Goal: Task Accomplishment & Management: Manage account settings

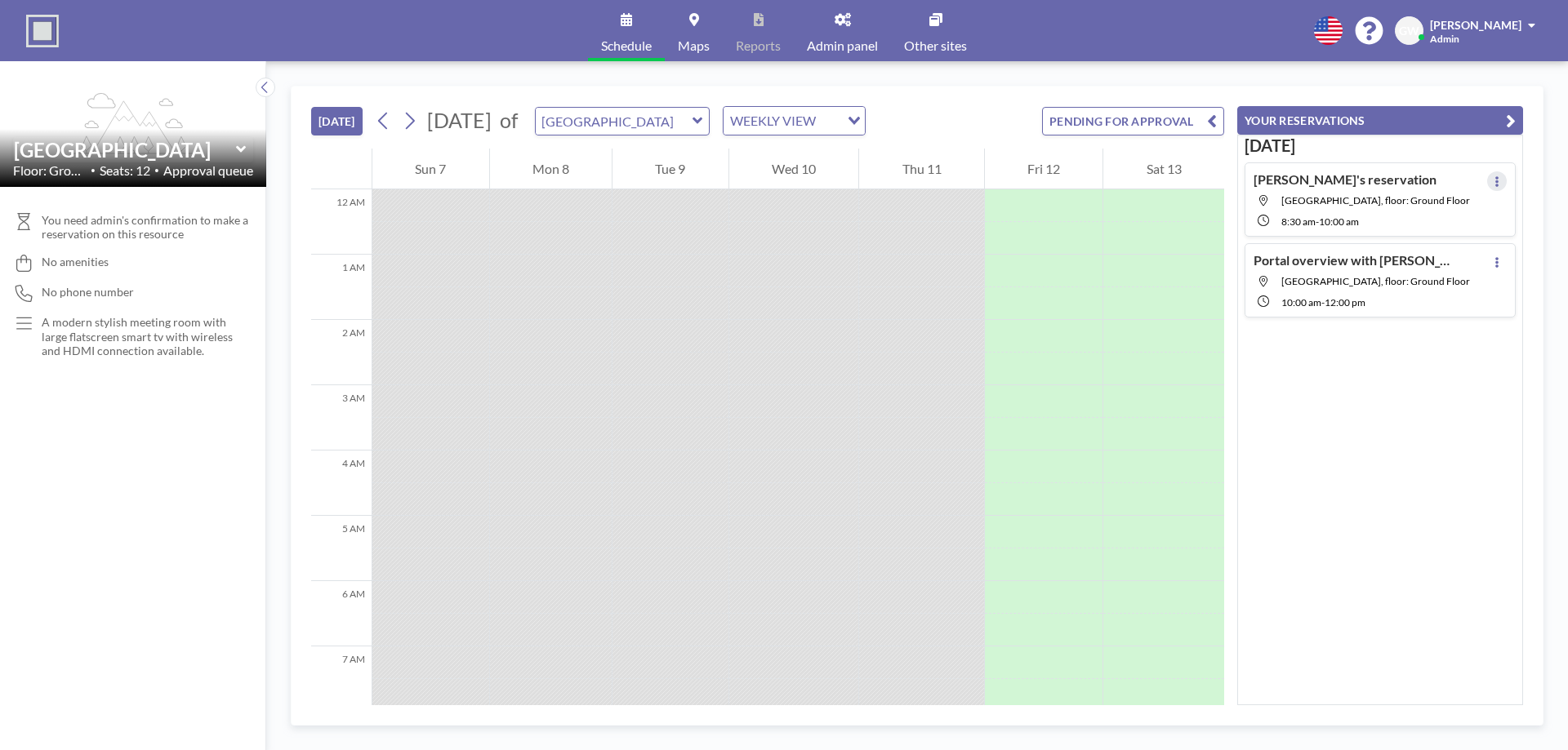
scroll to position [980, 0]
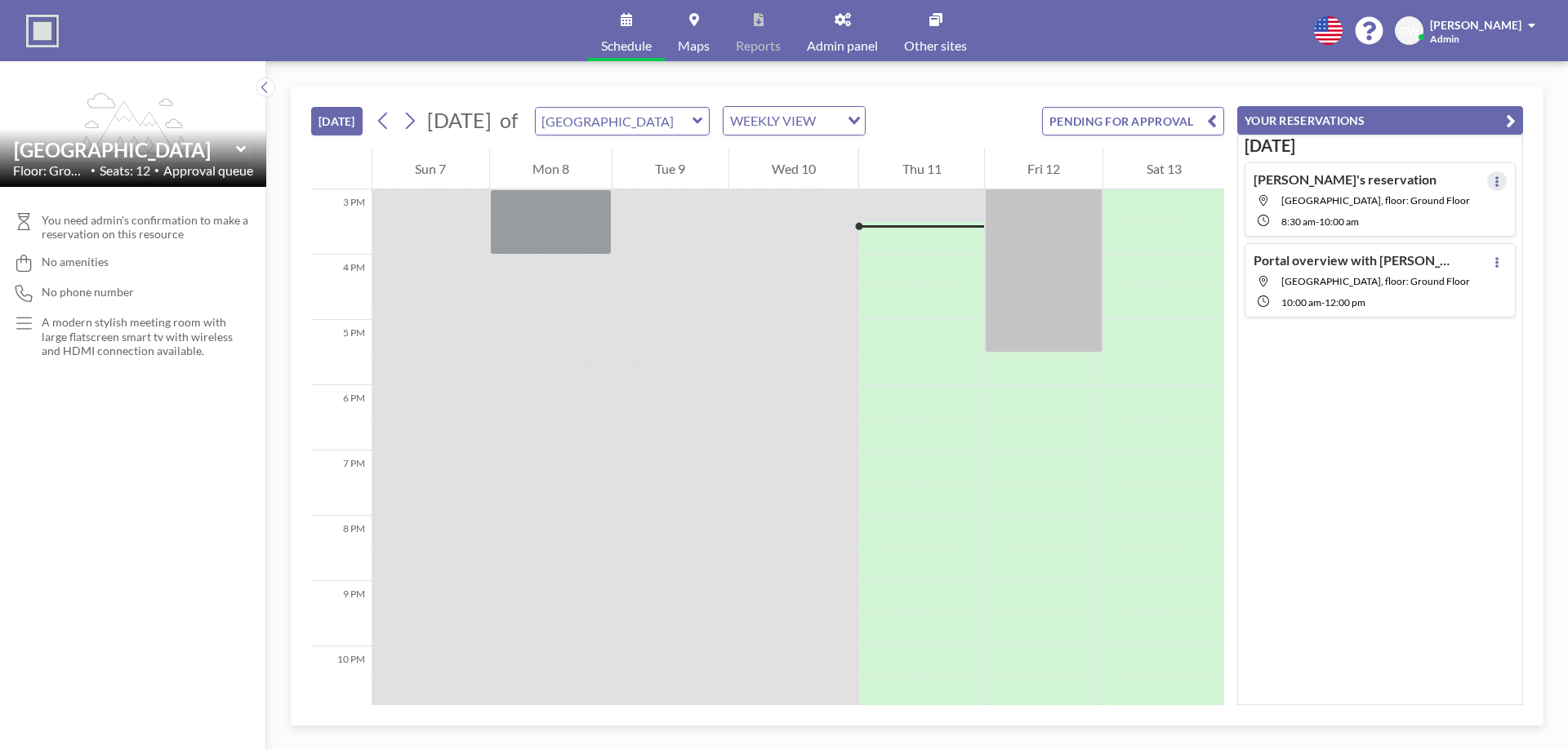
click at [1488, 179] on button at bounding box center [1497, 181] width 19 height 19
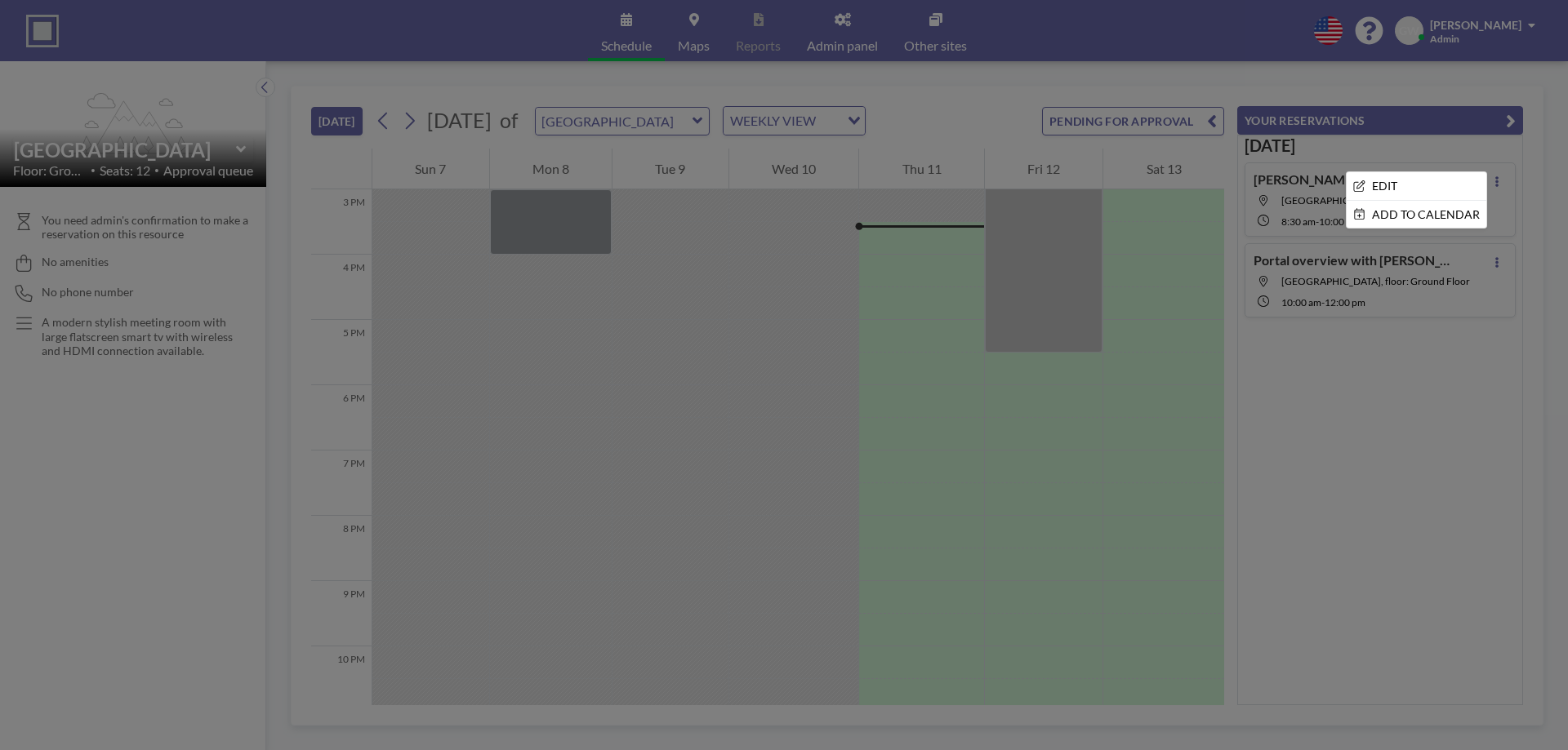
click at [1405, 396] on div at bounding box center [784, 375] width 1568 height 750
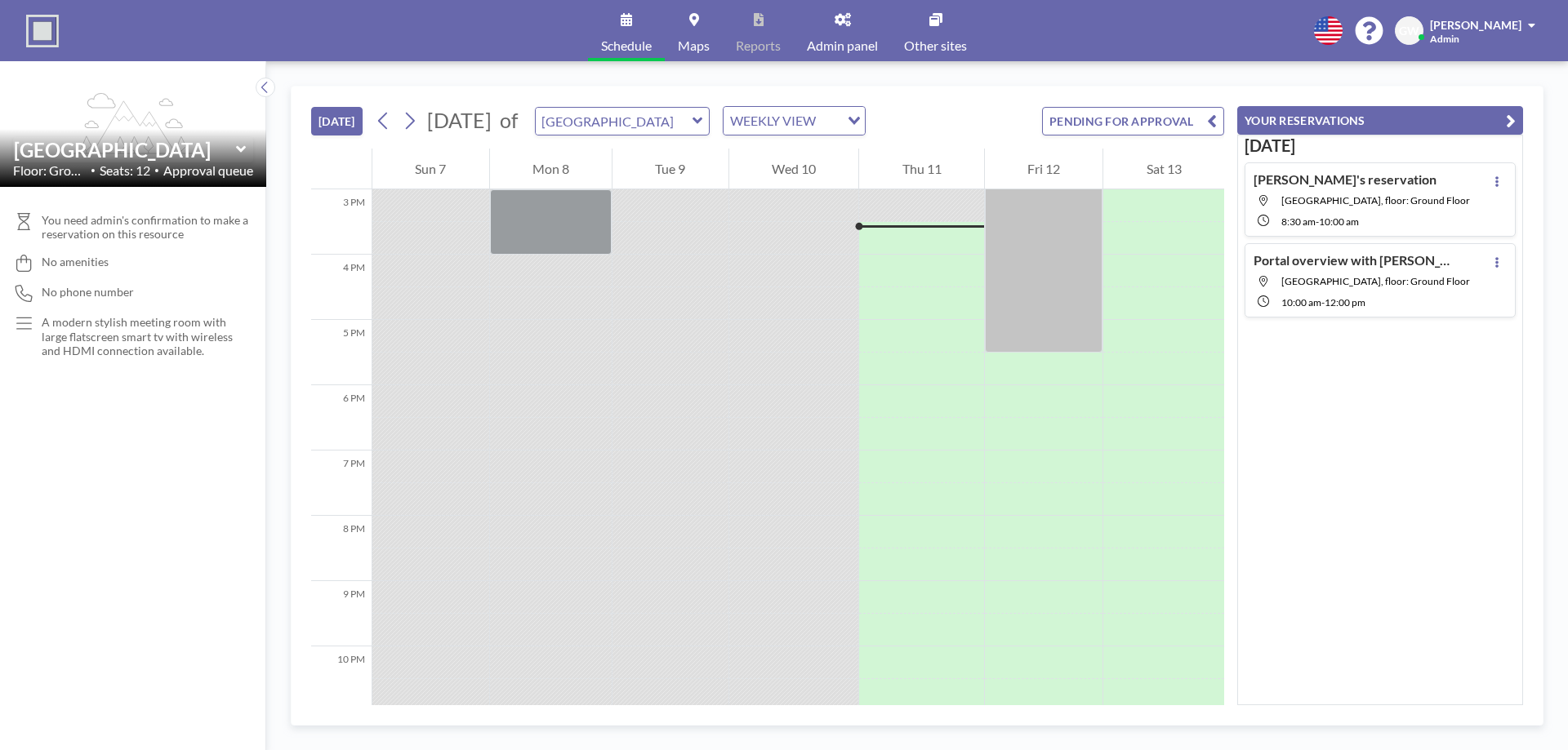
click at [1368, 123] on button "YOUR RESERVATIONS" at bounding box center [1380, 120] width 286 height 28
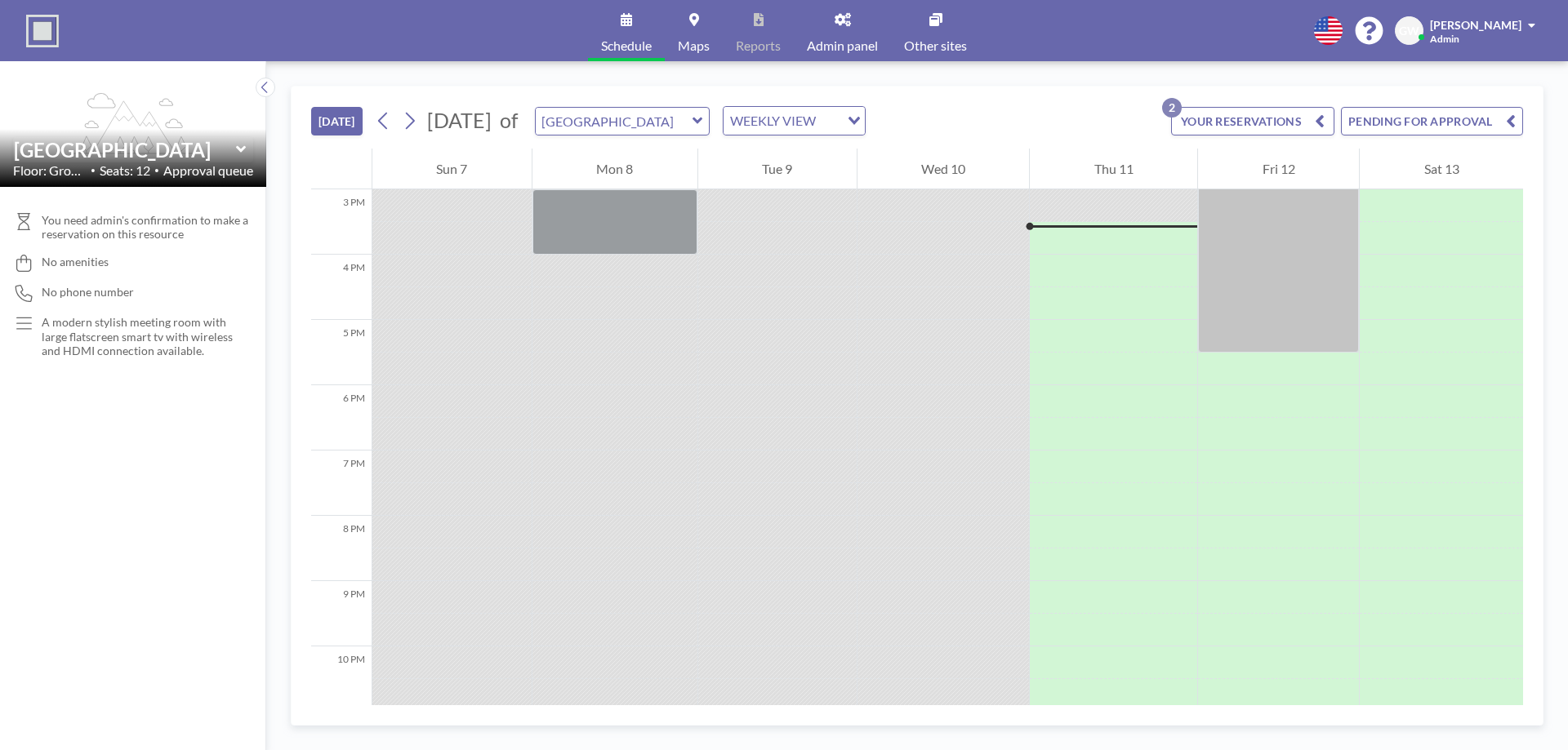
click at [1477, 121] on button "PENDING FOR APPROVAL" at bounding box center [1432, 120] width 183 height 28
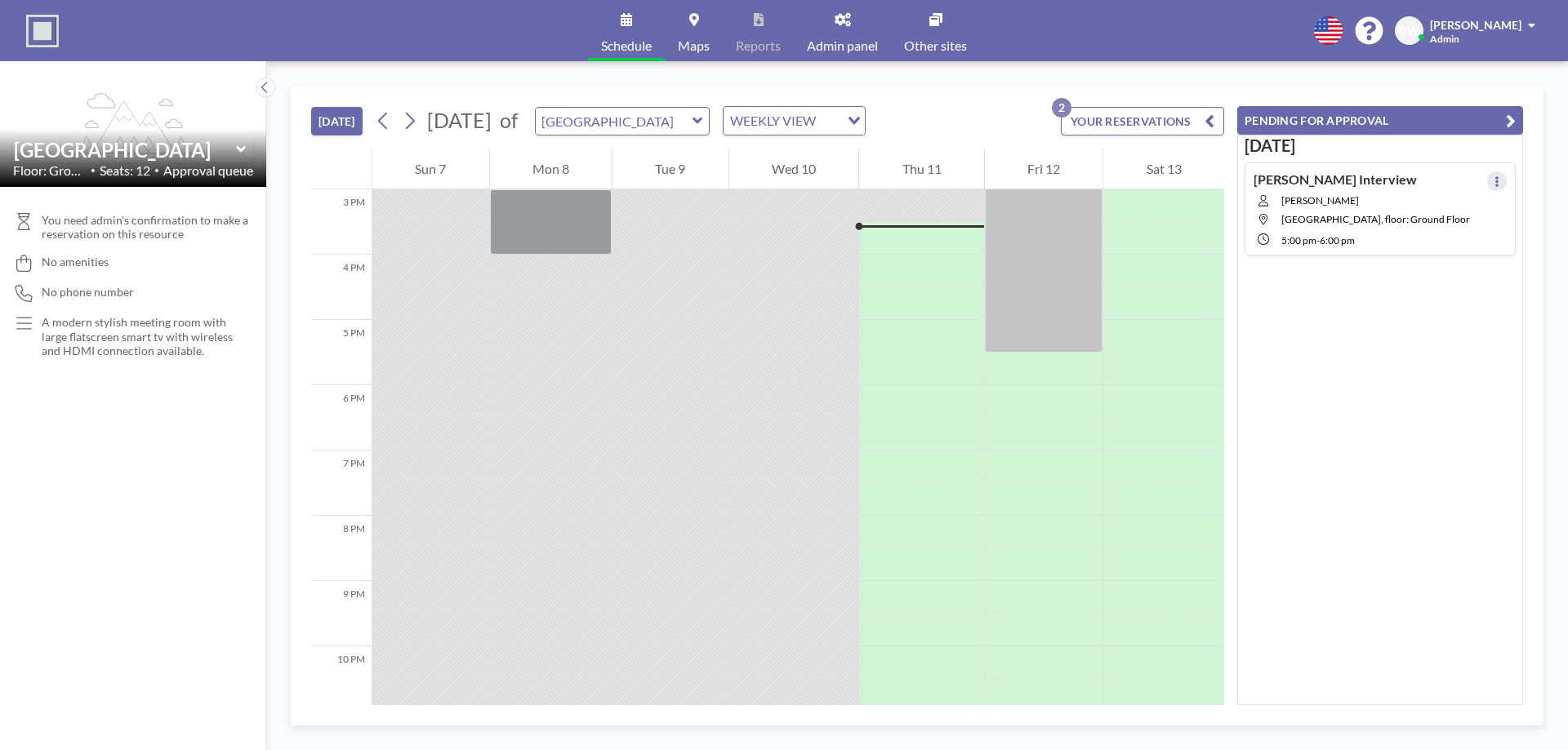
click at [1492, 175] on button at bounding box center [1497, 181] width 19 height 19
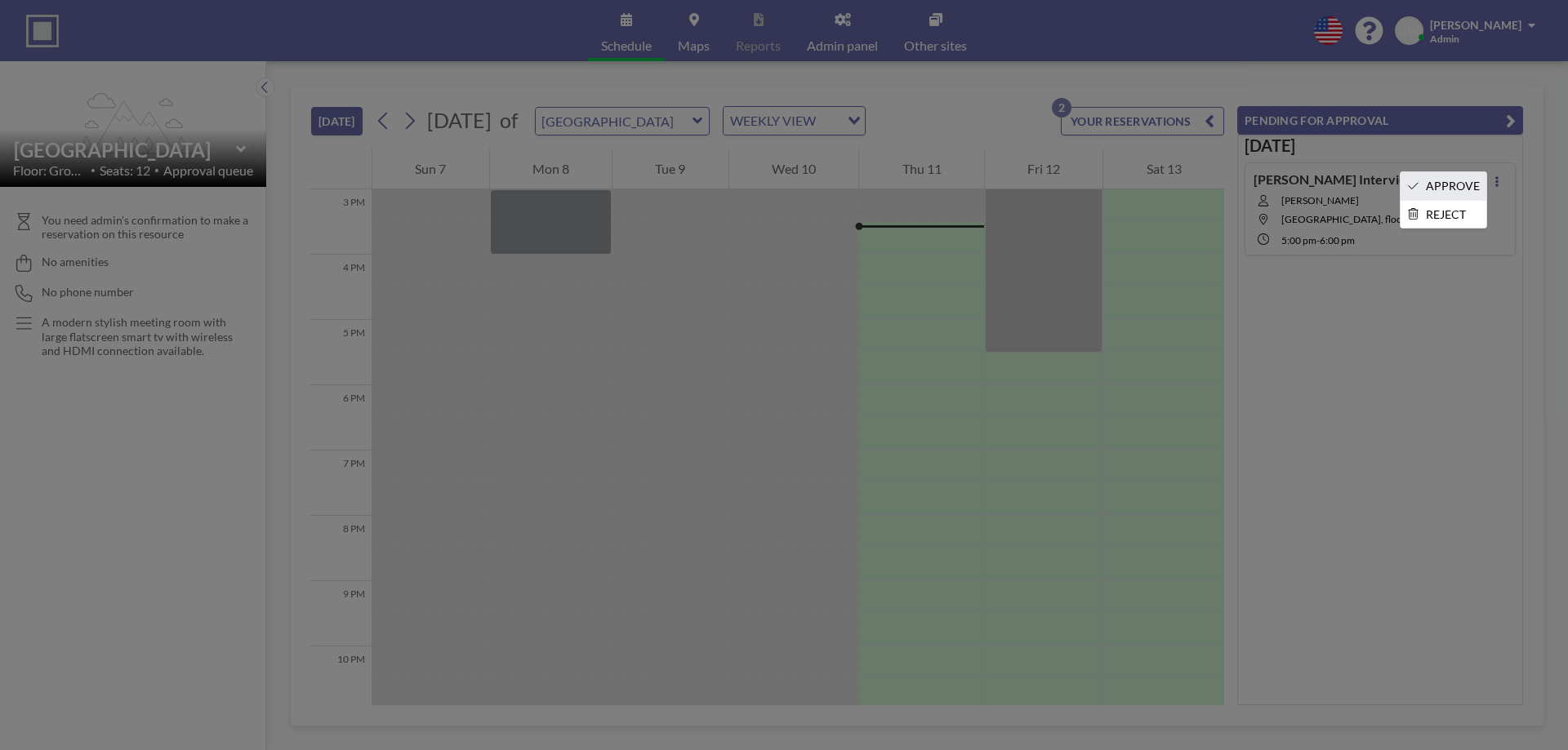
click at [1454, 177] on li "APPROVE" at bounding box center [1444, 186] width 86 height 27
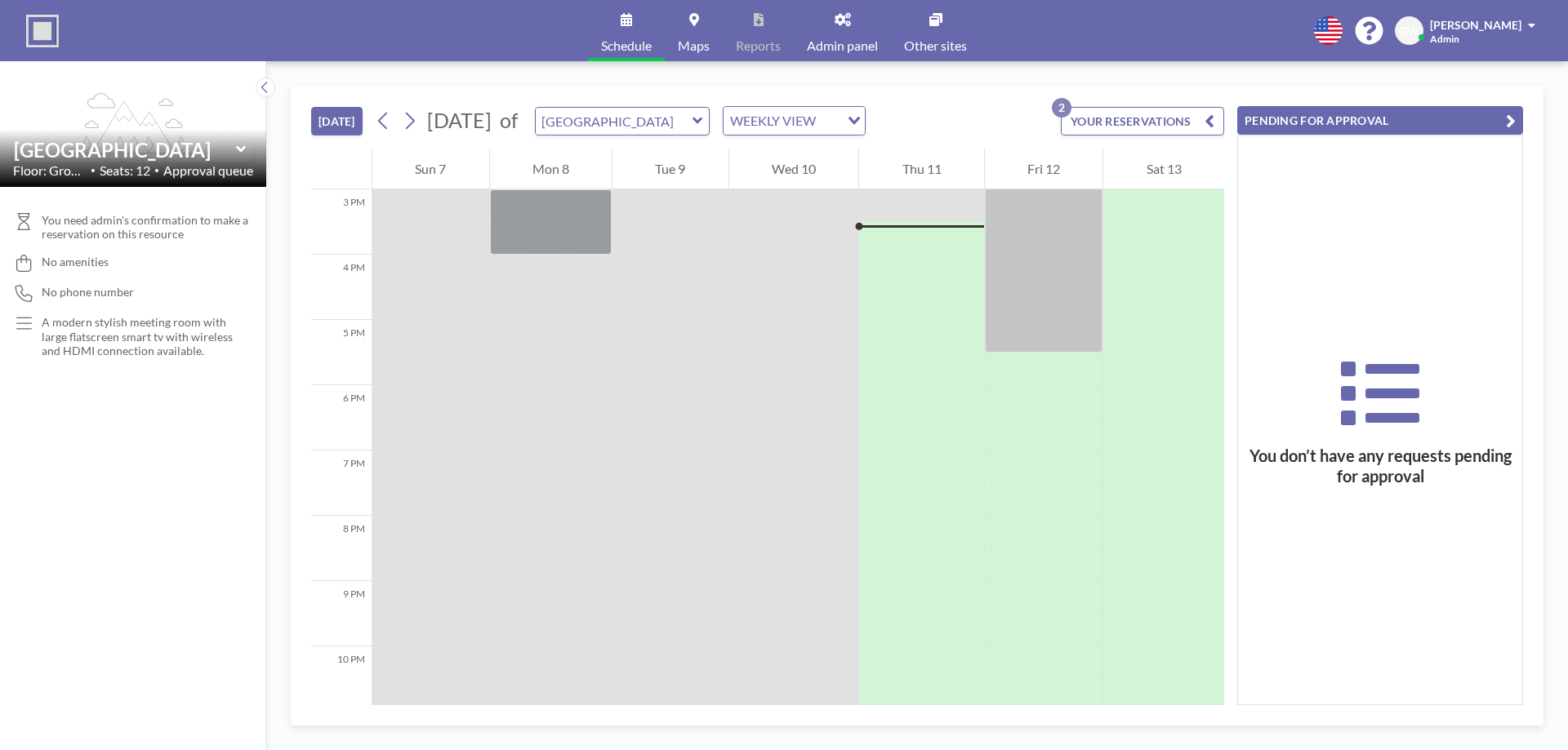
drag, startPoint x: 1226, startPoint y: 512, endPoint x: 1221, endPoint y: 471, distance: 41.3
click at [1221, 471] on div "[DATE] [DATE] of Vista Meeting Room WEEKLY VIEW Loading... YOUR RESERVATIONS 2 …" at bounding box center [917, 406] width 1253 height 641
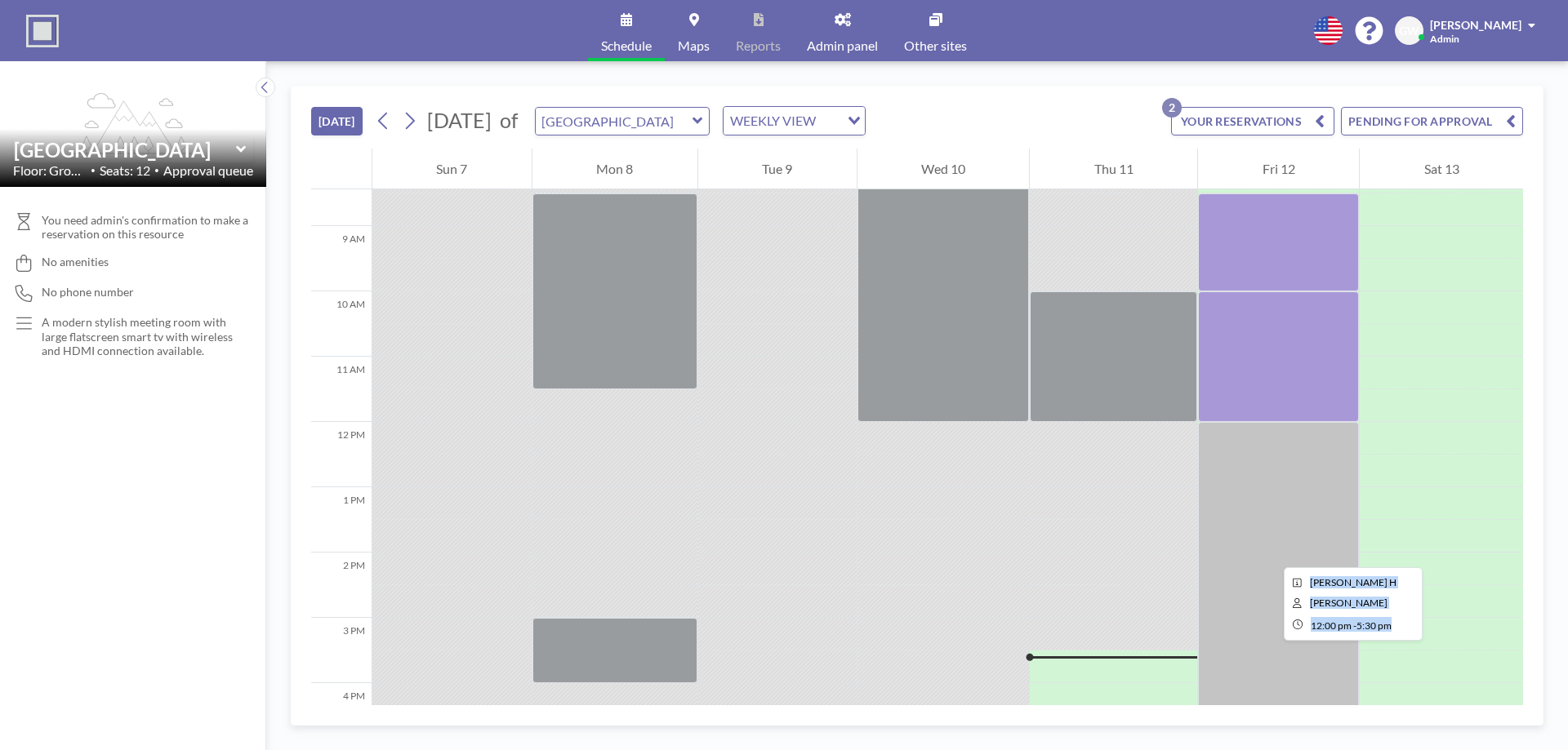
scroll to position [653, 0]
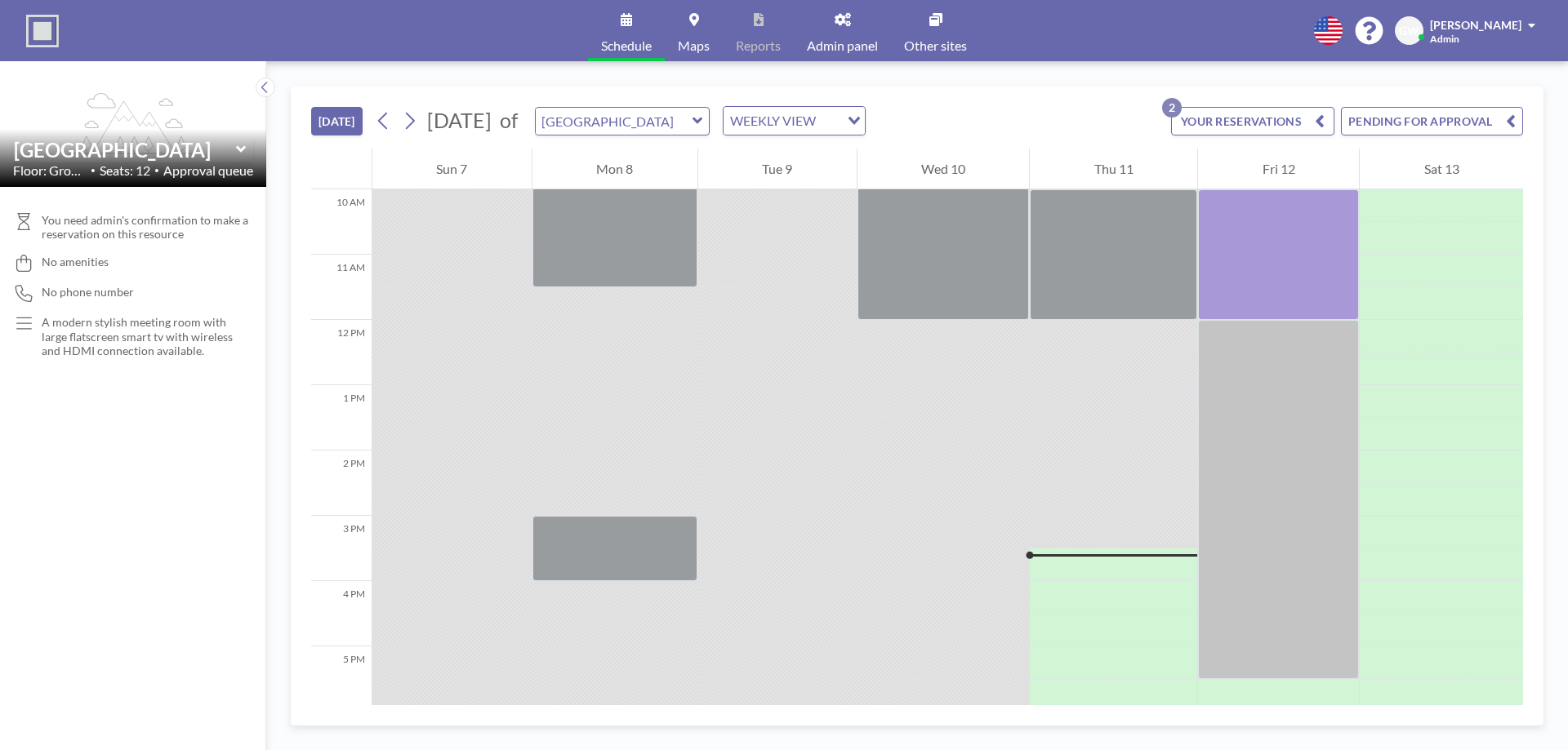
click at [1404, 117] on button "PENDING FOR APPROVAL" at bounding box center [1432, 120] width 183 height 28
